Goal: Check status: Check status

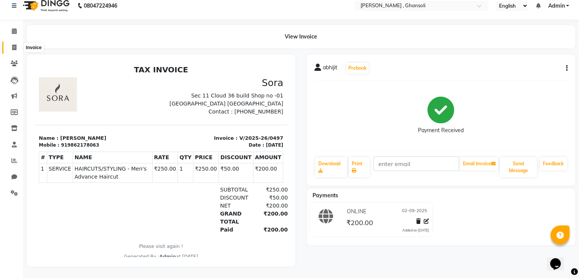
click at [10, 45] on span at bounding box center [14, 47] width 13 height 9
select select "8446"
select select "service"
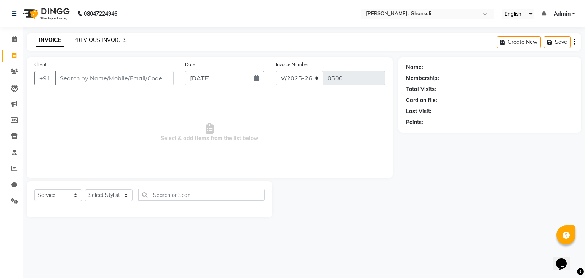
click at [94, 43] on link "PREVIOUS INVOICES" at bounding box center [100, 40] width 54 height 7
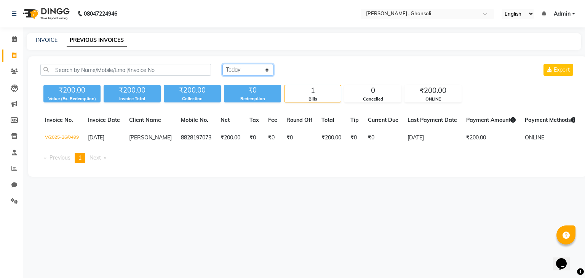
click at [259, 67] on select "[DATE] [DATE] Custom Range" at bounding box center [247, 70] width 51 height 12
select select "range"
click at [222, 64] on select "[DATE] [DATE] Custom Range" at bounding box center [247, 70] width 51 height 12
click at [300, 70] on input "[DATE]" at bounding box center [309, 70] width 53 height 11
select select "9"
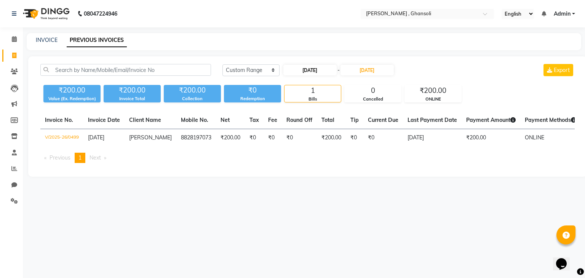
select select "2025"
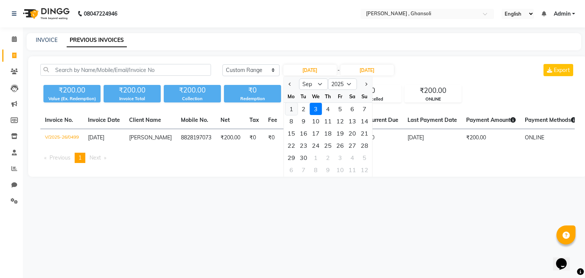
click at [290, 110] on div "1" at bounding box center [291, 109] width 12 height 12
type input "[DATE]"
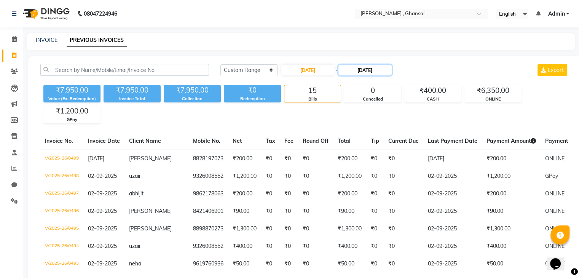
click at [356, 72] on input "[DATE]" at bounding box center [364, 70] width 53 height 11
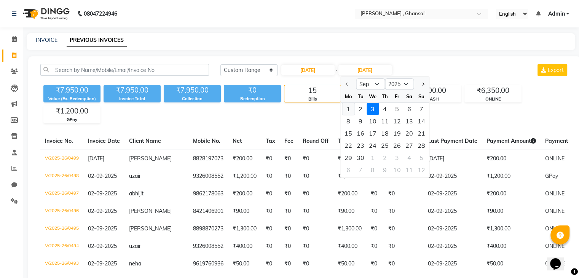
click at [350, 107] on div "1" at bounding box center [348, 109] width 12 height 12
type input "[DATE]"
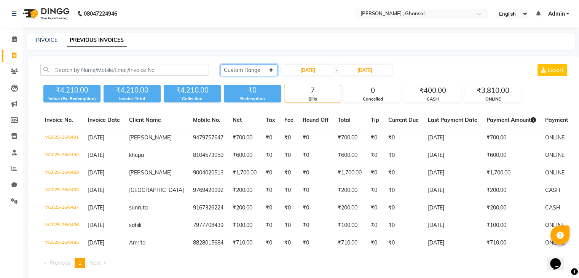
click at [245, 74] on select "[DATE] [DATE] Custom Range" at bounding box center [248, 70] width 57 height 12
click at [220, 64] on select "[DATE] [DATE] Custom Range" at bounding box center [248, 70] width 57 height 12
drag, startPoint x: 242, startPoint y: 64, endPoint x: 242, endPoint y: 92, distance: 27.8
click at [242, 92] on div "[DATE] [DATE] Custom Range [DATE] - [DATE] Export ₹4,210.00 Value (Ex. Redempti…" at bounding box center [304, 83] width 537 height 38
select select "[DATE]"
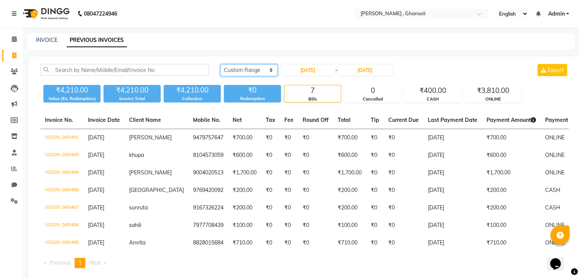
click at [220, 64] on select "[DATE] [DATE] Custom Range" at bounding box center [248, 70] width 57 height 12
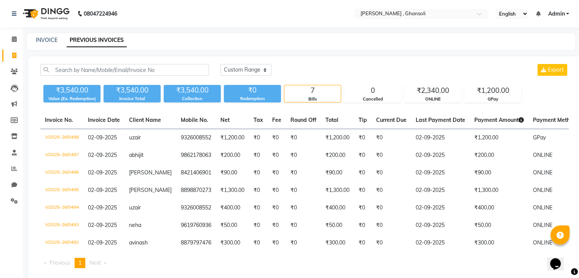
click at [397, 60] on div "[DATE] [DATE] Custom Range Export ₹3,540.00 Value (Ex. Redemption) ₹3,540.00 In…" at bounding box center [304, 168] width 553 height 225
